Goal: Task Accomplishment & Management: Manage account settings

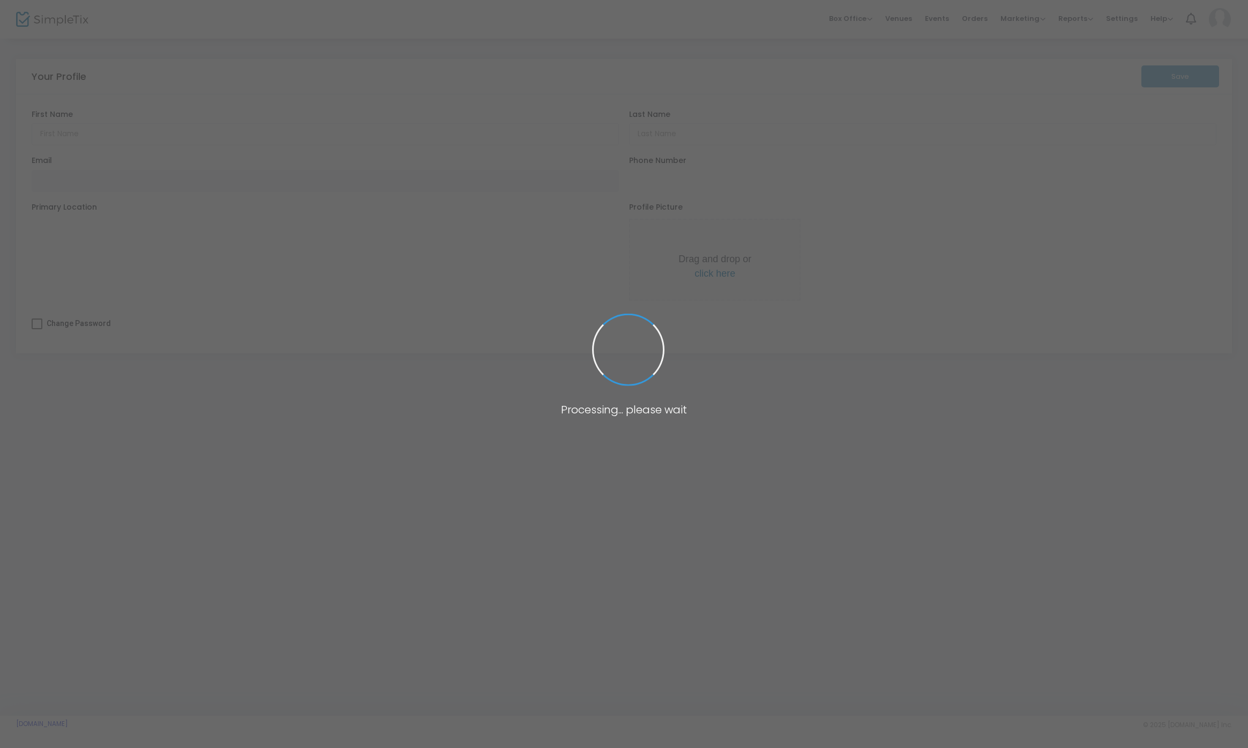
type input "[PERSON_NAME]"
type input "G"
type input "nick@simpletix.com"
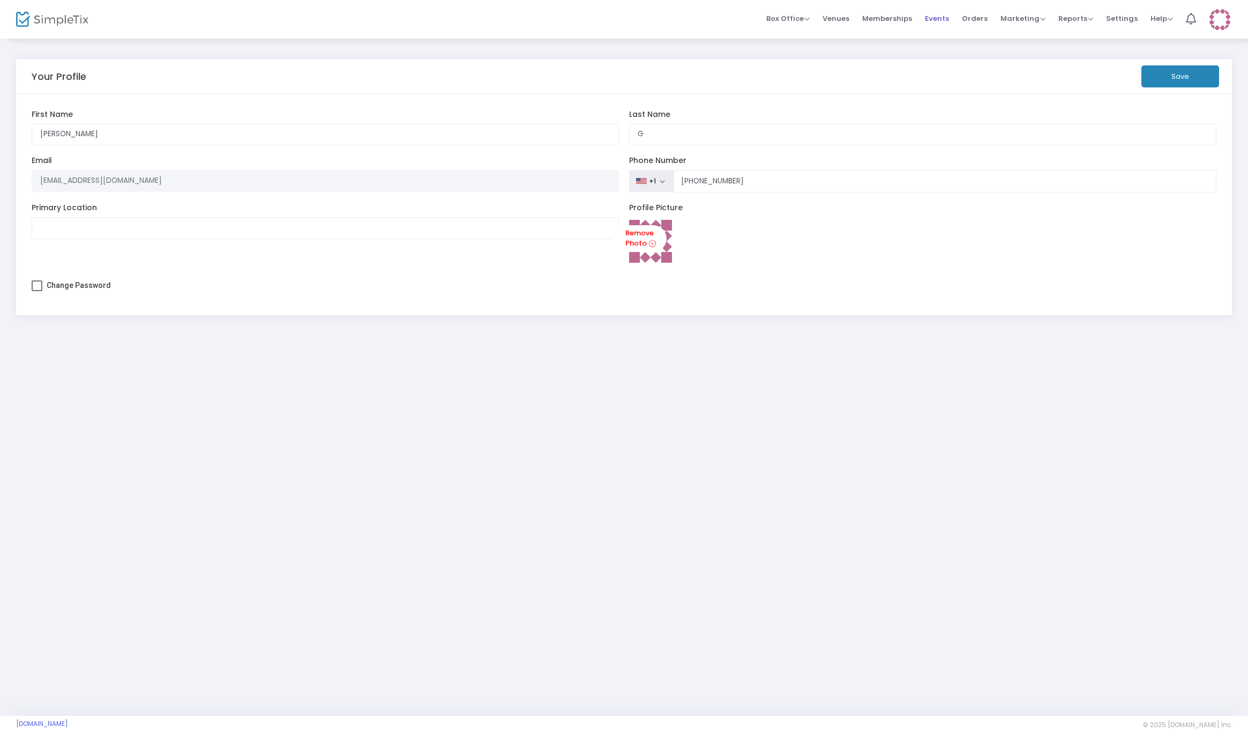
click at [944, 17] on span "Events" at bounding box center [937, 18] width 24 height 27
